Goal: Transaction & Acquisition: Purchase product/service

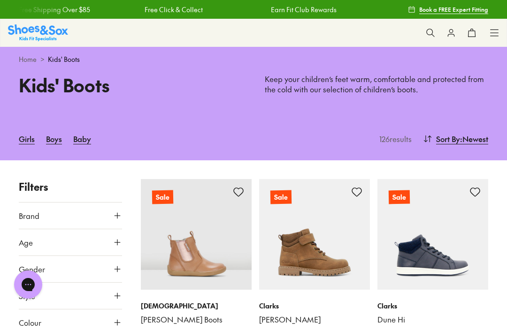
click at [27, 148] on link "Girls" at bounding box center [27, 139] width 16 height 21
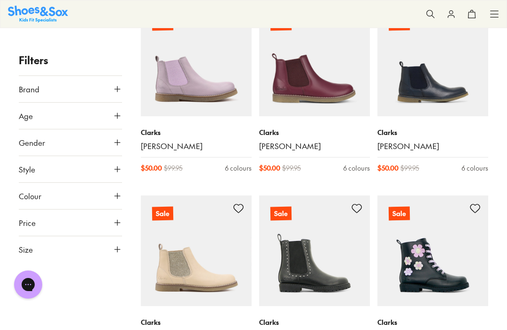
scroll to position [554, 0]
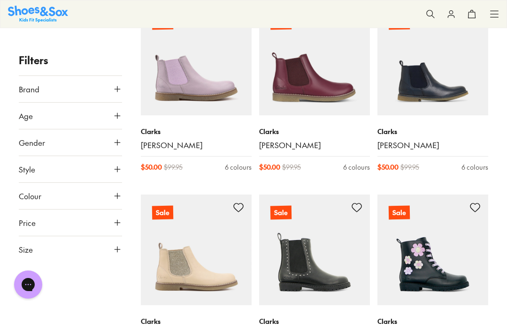
click at [113, 150] on button "Gender" at bounding box center [70, 142] width 103 height 26
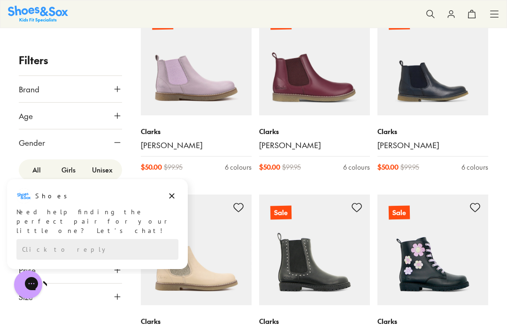
click at [73, 172] on label "Girls" at bounding box center [69, 169] width 32 height 17
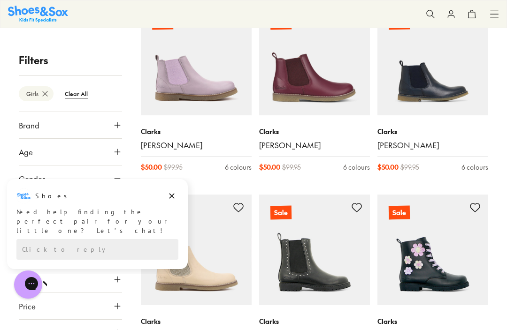
scroll to position [98, 0]
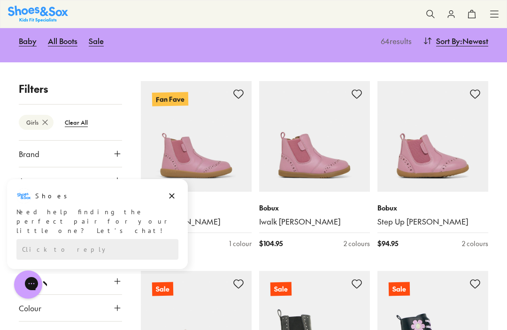
click at [110, 177] on button "Age" at bounding box center [70, 180] width 103 height 26
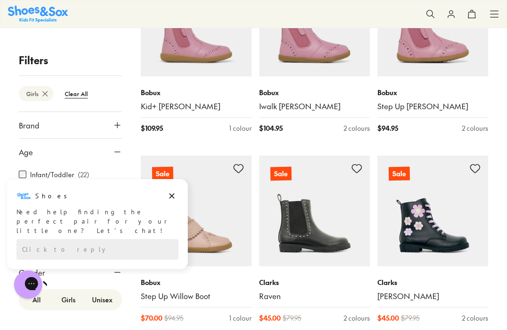
scroll to position [214, 0]
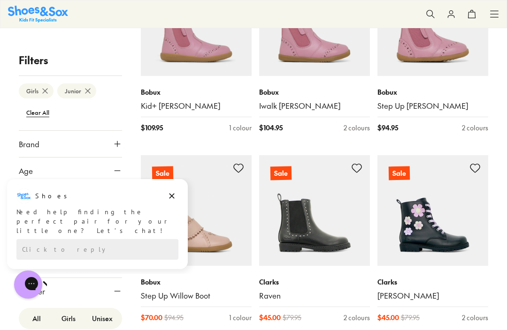
scroll to position [98, 0]
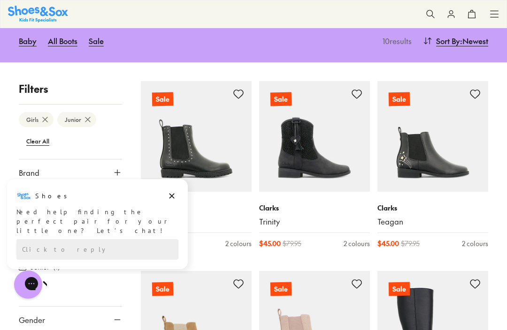
click at [108, 200] on button "Age" at bounding box center [70, 199] width 103 height 26
click at [121, 198] on icon at bounding box center [117, 199] width 9 height 9
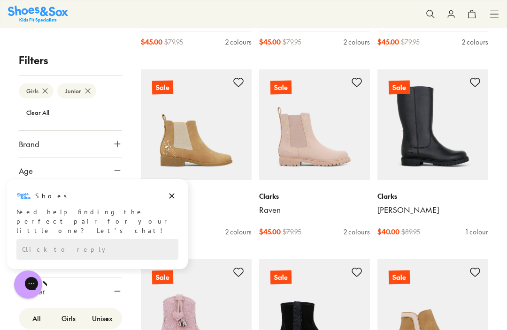
scroll to position [301, 0]
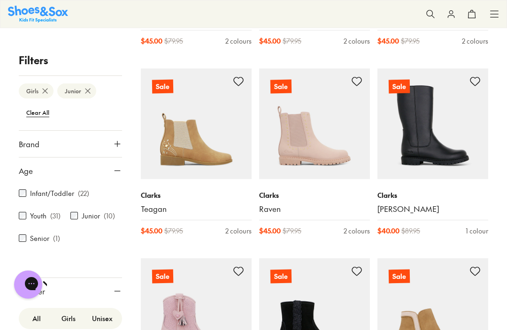
click at [174, 225] on div "Clarks Teagan $ 45.00 $ 79.95 2 colours" at bounding box center [196, 213] width 111 height 68
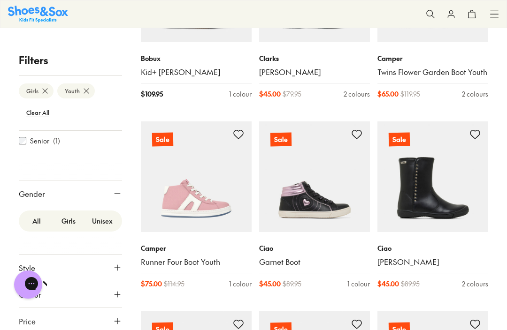
scroll to position [248, 0]
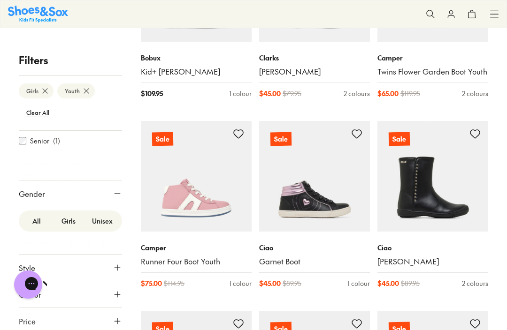
click at [120, 269] on icon at bounding box center [117, 267] width 9 height 9
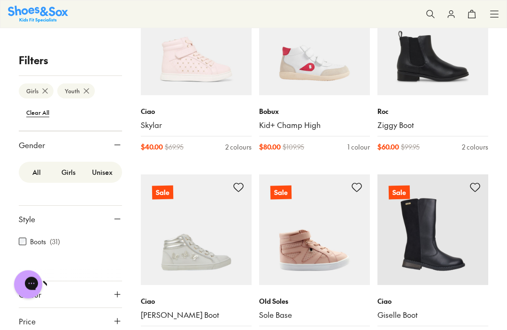
scroll to position [767, 0]
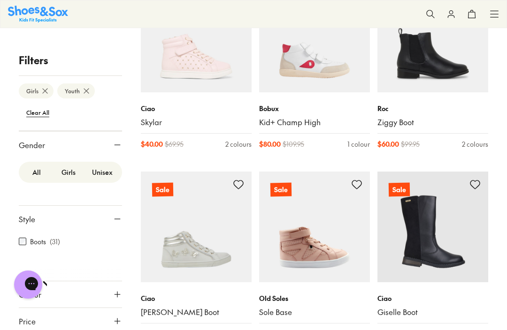
click at [121, 319] on icon at bounding box center [117, 321] width 9 height 9
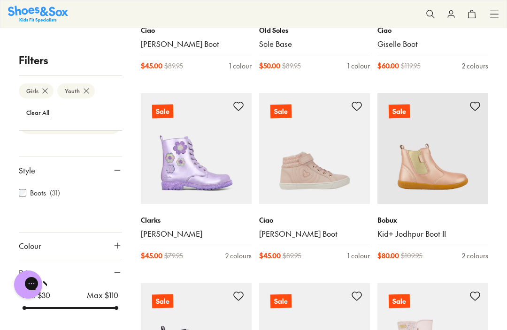
scroll to position [1038, 0]
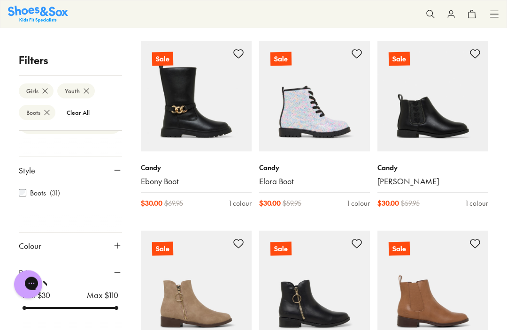
scroll to position [1474, 0]
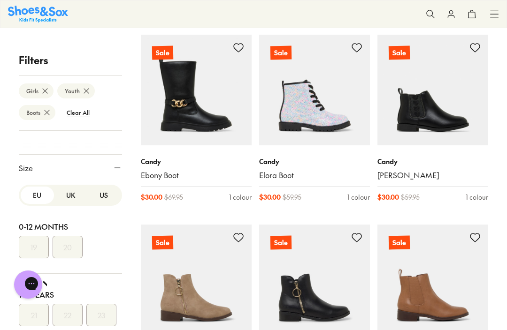
scroll to position [0, 0]
click at [107, 197] on button "US" at bounding box center [103, 195] width 33 height 17
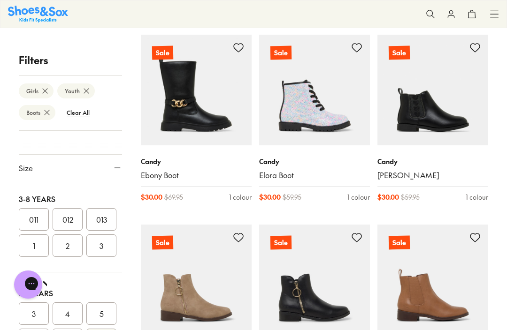
scroll to position [191, 0]
click at [76, 243] on button "2" at bounding box center [68, 244] width 30 height 23
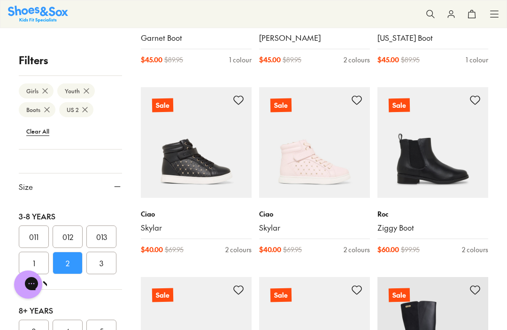
scroll to position [471, 0]
click at [54, 113] on btn "Boots" at bounding box center [37, 109] width 37 height 15
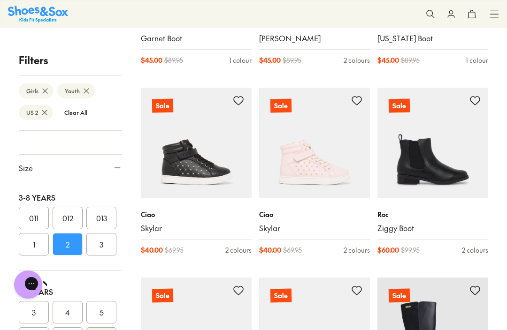
scroll to position [98, 0]
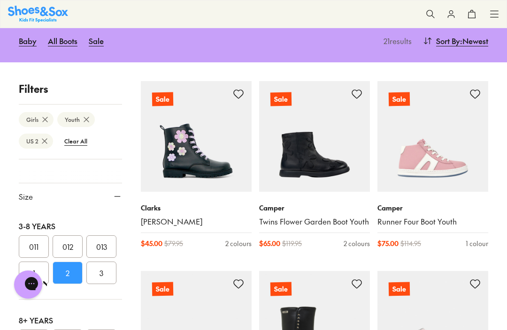
click at [43, 118] on use at bounding box center [45, 119] width 5 height 5
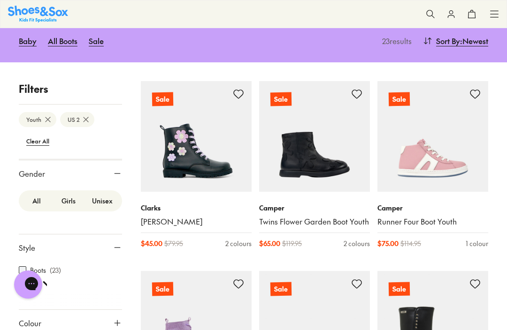
scroll to position [150, 0]
click at [76, 202] on label "Girls" at bounding box center [69, 197] width 32 height 17
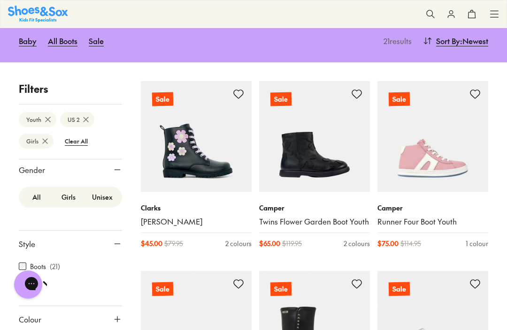
click at [46, 199] on label "All" at bounding box center [37, 197] width 32 height 17
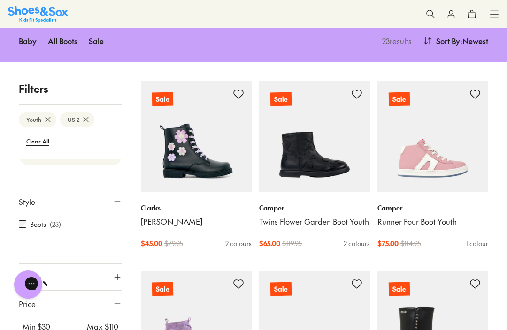
scroll to position [191, 0]
click at [112, 209] on button "Style" at bounding box center [70, 202] width 103 height 26
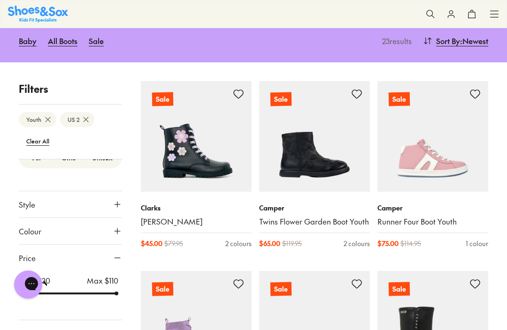
scroll to position [182, 0]
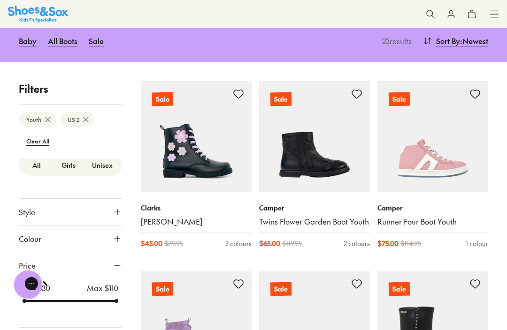
click at [121, 215] on icon at bounding box center [117, 211] width 9 height 9
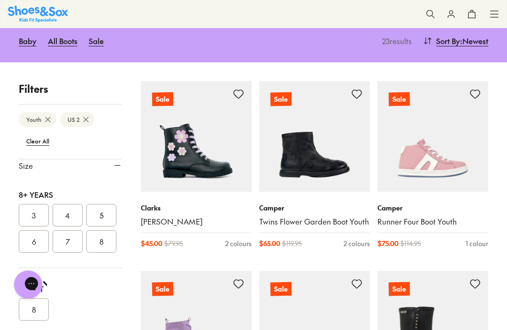
scroll to position [286, 0]
click at [446, 45] on span "Sort By" at bounding box center [448, 40] width 24 height 11
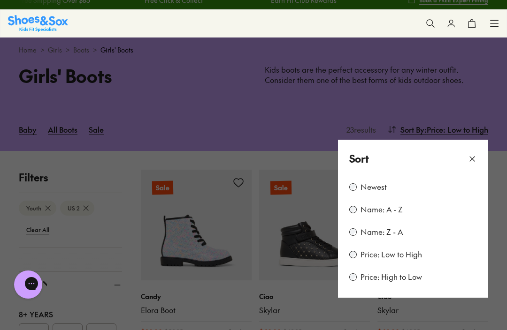
scroll to position [11, 0]
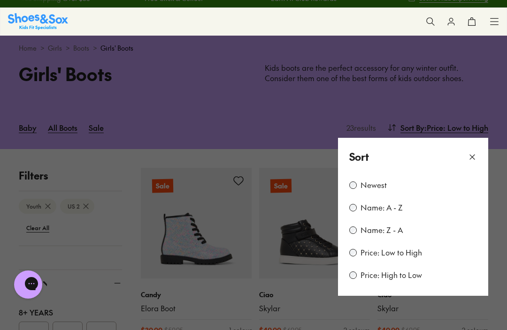
click at [441, 243] on div "Newest Name: A - Z Name: Z - A Price: Low to High Price: High to Low" at bounding box center [413, 236] width 150 height 120
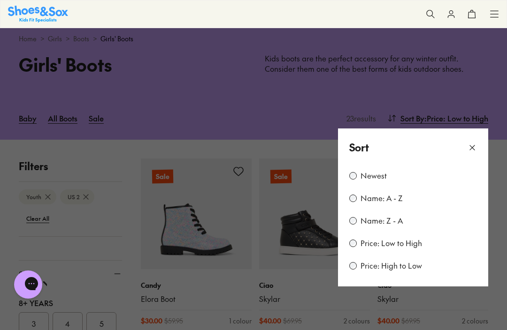
scroll to position [21, 0]
click at [441, 236] on div "Newest Name: A - Z Name: Z - A Price: Low to High Price: High to Low" at bounding box center [413, 226] width 150 height 120
click at [445, 227] on div "Newest Name: A - Z Name: Z - A Price: Low to High Price: High to Low" at bounding box center [413, 226] width 150 height 120
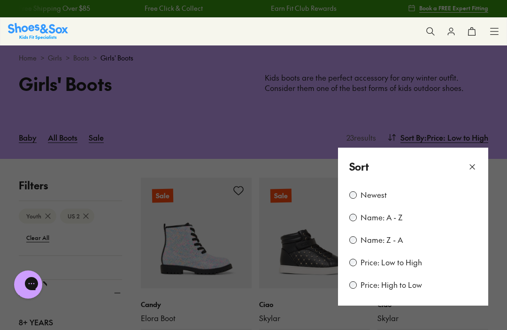
scroll to position [0, 0]
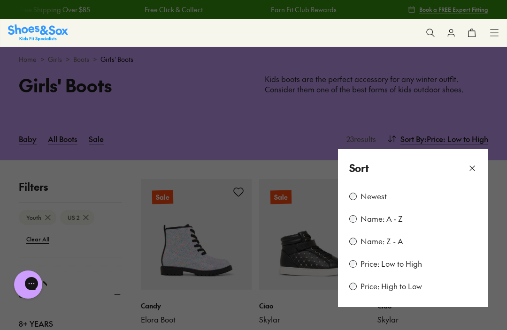
click at [474, 168] on icon at bounding box center [471, 168] width 9 height 9
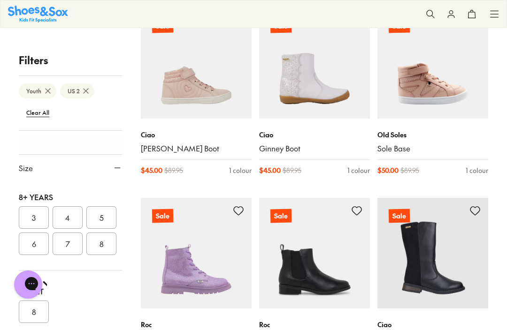
scroll to position [741, 0]
